Goal: Task Accomplishment & Management: Manage account settings

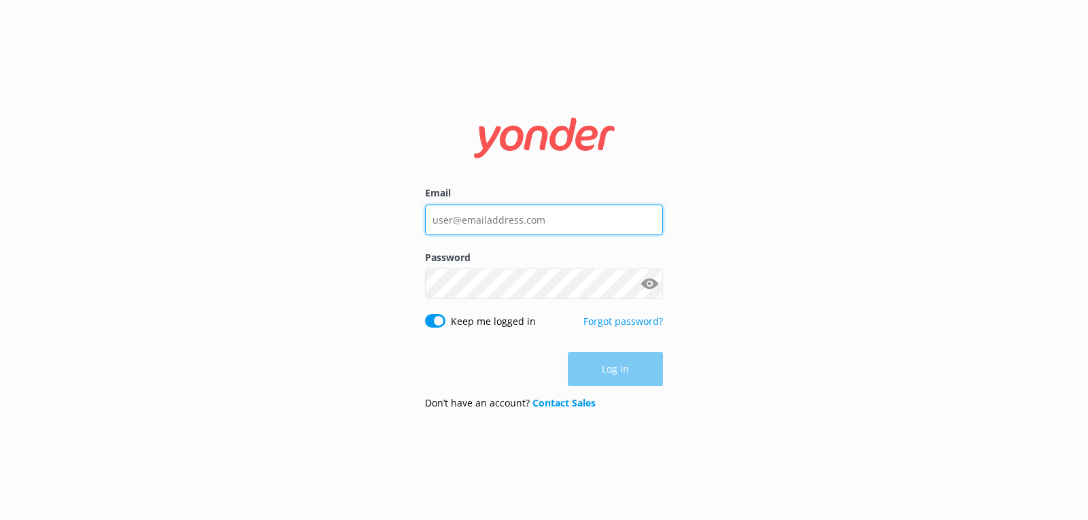
type input "[PERSON_NAME][EMAIL_ADDRESS][DOMAIN_NAME]"
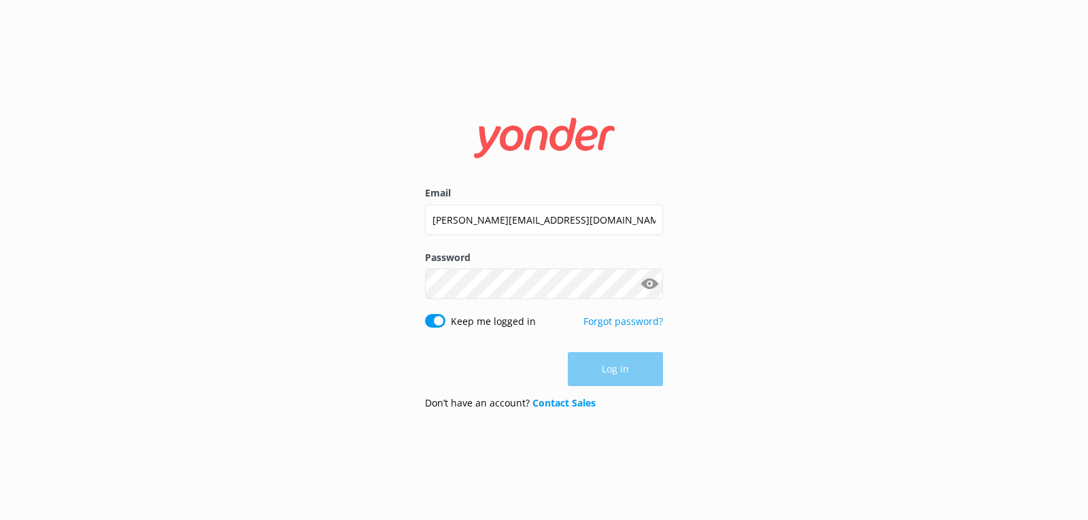
click at [632, 375] on div "Log in" at bounding box center [544, 369] width 238 height 34
click at [640, 371] on button "Log in" at bounding box center [615, 370] width 95 height 34
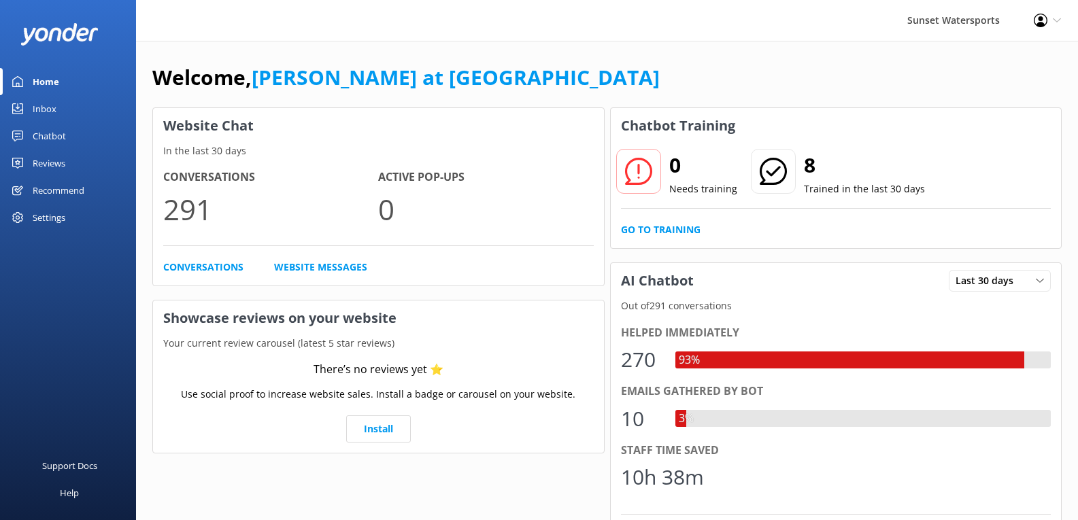
click at [46, 110] on div "Inbox" at bounding box center [45, 108] width 24 height 27
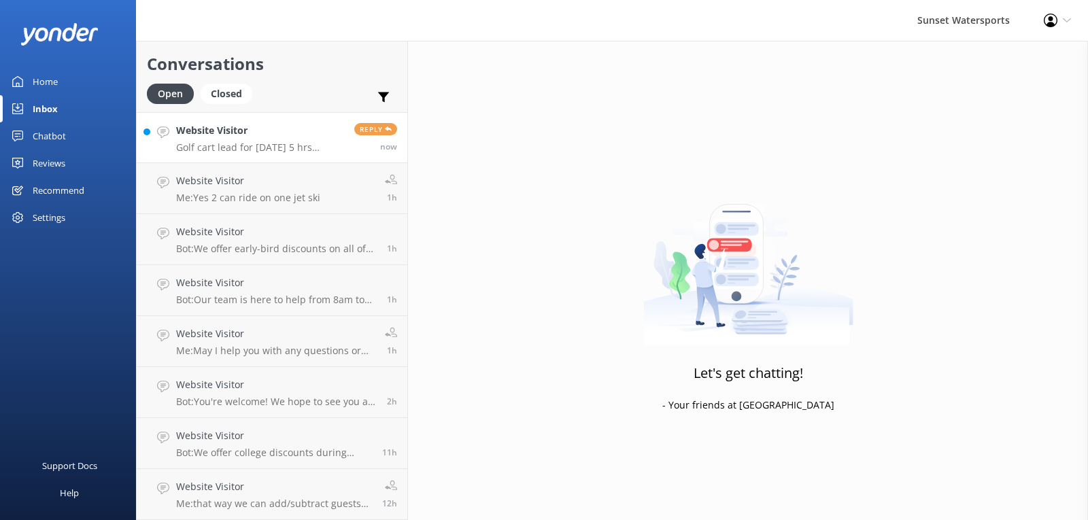
click at [282, 152] on p "Golf cart lead for [DATE] 5 hrs [PHONE_NUMBER]" at bounding box center [260, 147] width 168 height 12
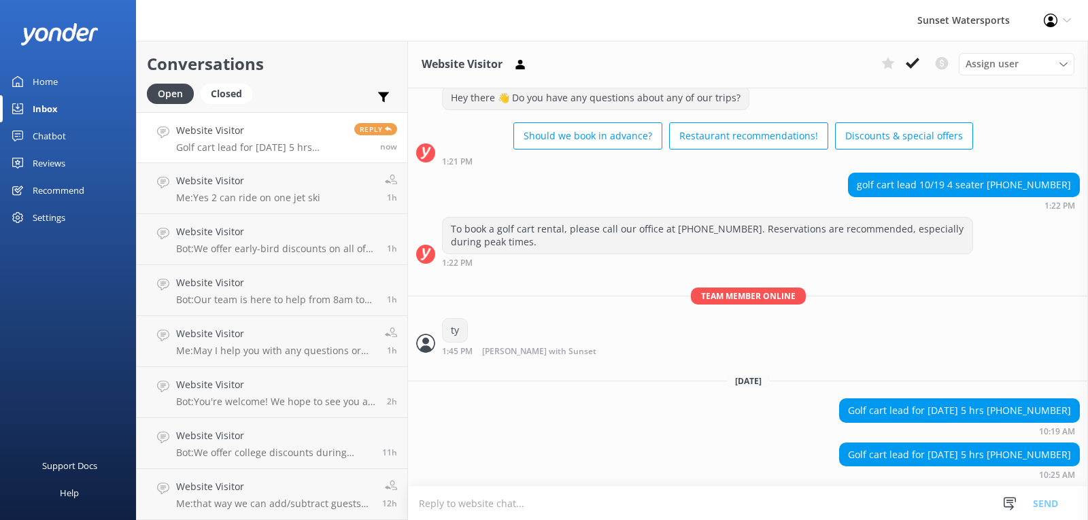
scroll to position [12897, 0]
click at [1035, 67] on div "Assign user" at bounding box center [1016, 63] width 109 height 15
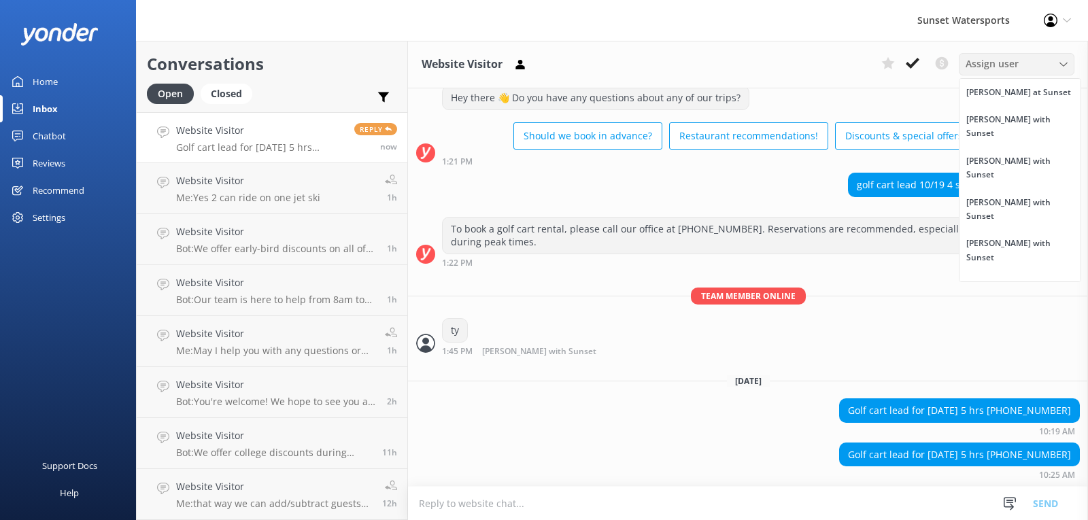
click at [1035, 67] on div "Assign user" at bounding box center [1016, 63] width 109 height 15
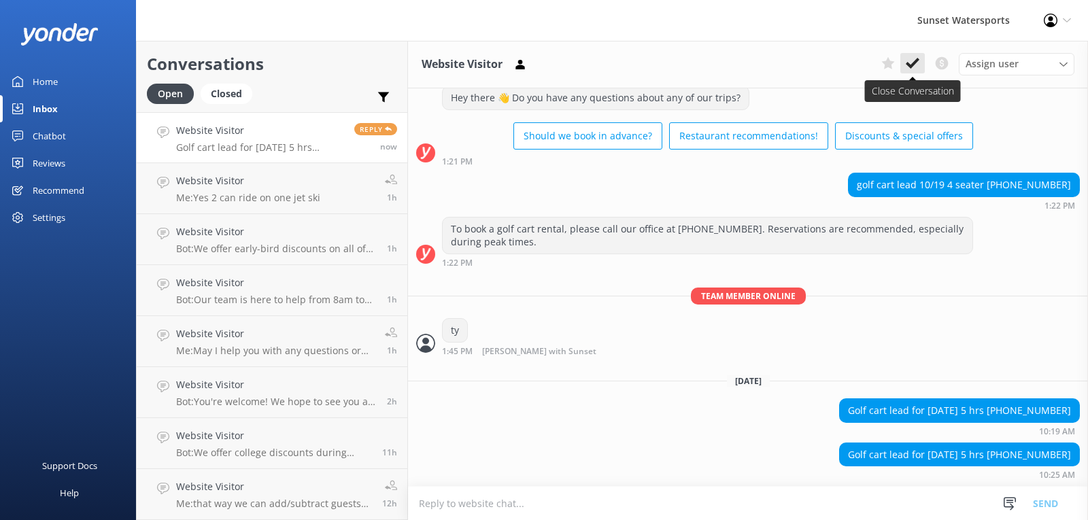
click at [915, 62] on use at bounding box center [913, 63] width 14 height 11
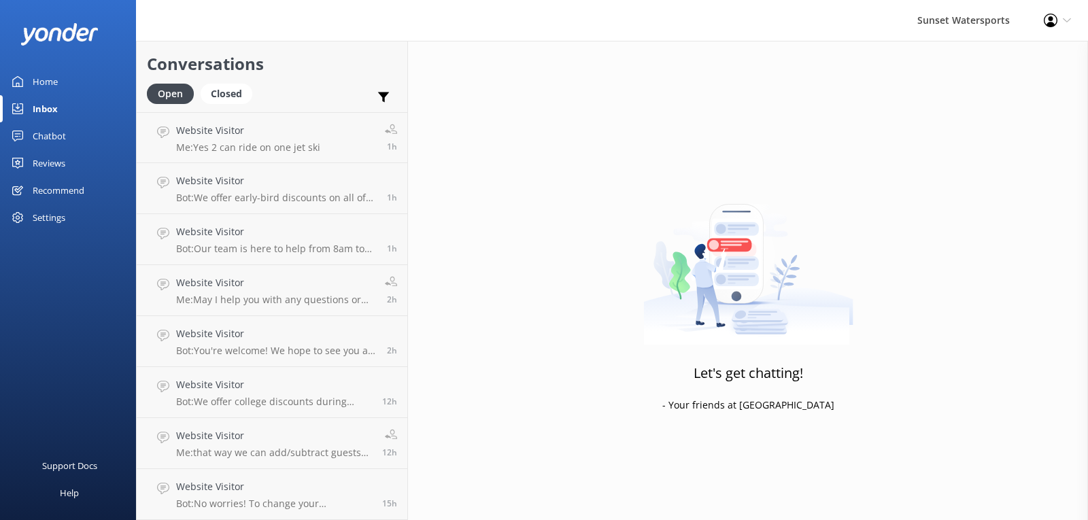
click at [51, 110] on div "Inbox" at bounding box center [45, 108] width 25 height 27
click at [62, 73] on link "Home" at bounding box center [68, 81] width 136 height 27
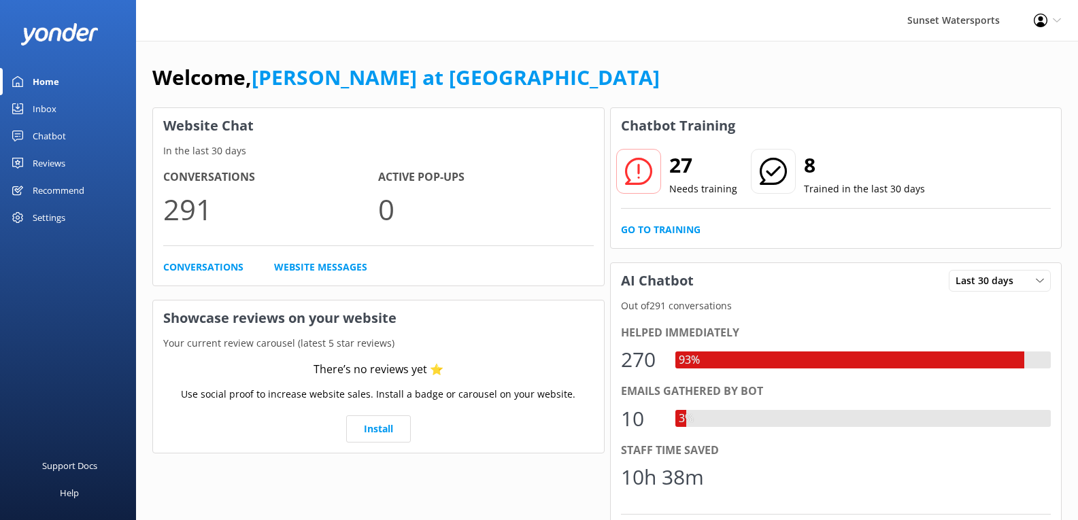
click at [48, 112] on div "Inbox" at bounding box center [45, 108] width 24 height 27
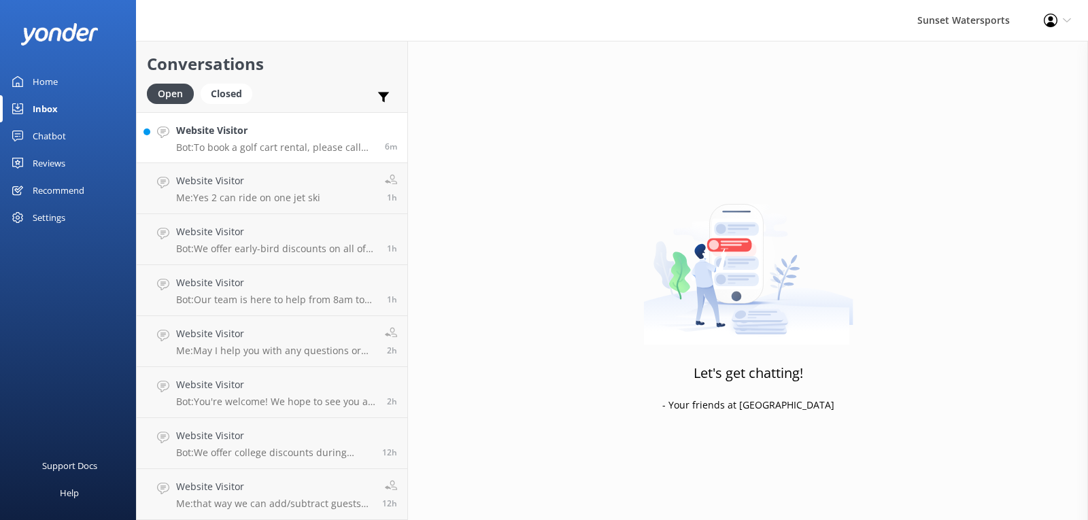
click at [296, 158] on link "Website Visitor Bot: To book a golf cart rental, please call our office at [PHO…" at bounding box center [272, 137] width 271 height 51
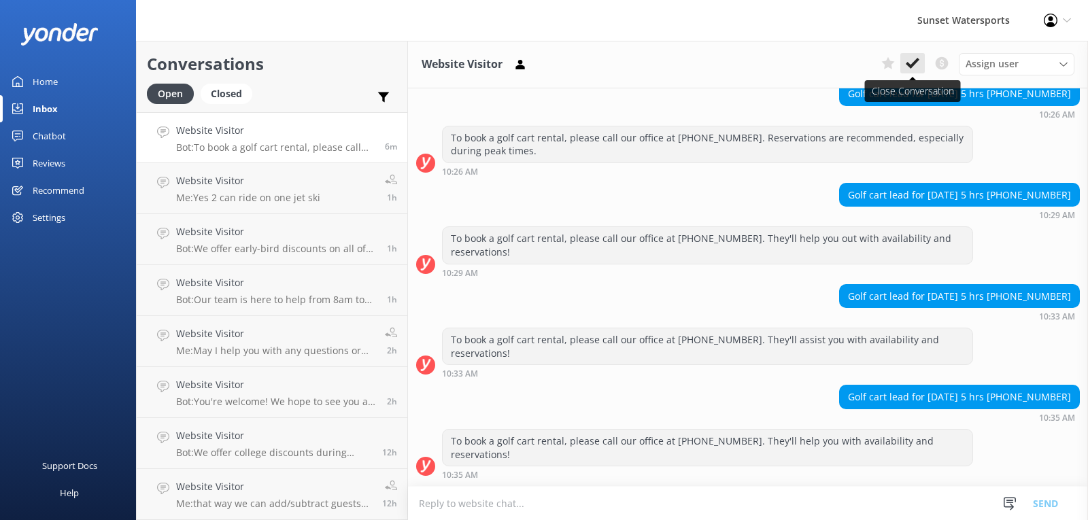
scroll to position [13405, 0]
click at [909, 61] on icon at bounding box center [913, 63] width 14 height 14
